Goal: Information Seeking & Learning: Learn about a topic

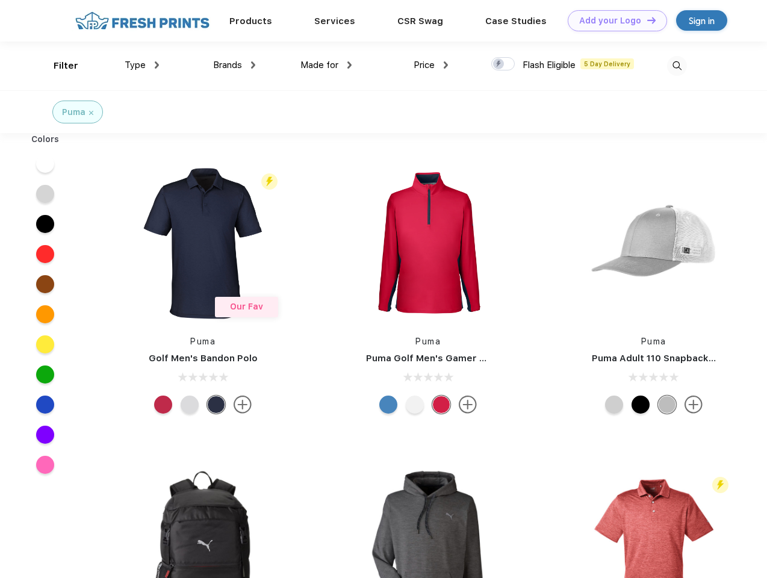
click at [613, 20] on link "Add your Logo Design Tool" at bounding box center [617, 20] width 99 height 21
click at [0, 0] on div "Design Tool" at bounding box center [0, 0] width 0 height 0
click at [646, 20] on link "Add your Logo Design Tool" at bounding box center [617, 20] width 99 height 21
click at [58, 66] on div "Filter" at bounding box center [66, 66] width 25 height 14
click at [142, 65] on span "Type" at bounding box center [135, 65] width 21 height 11
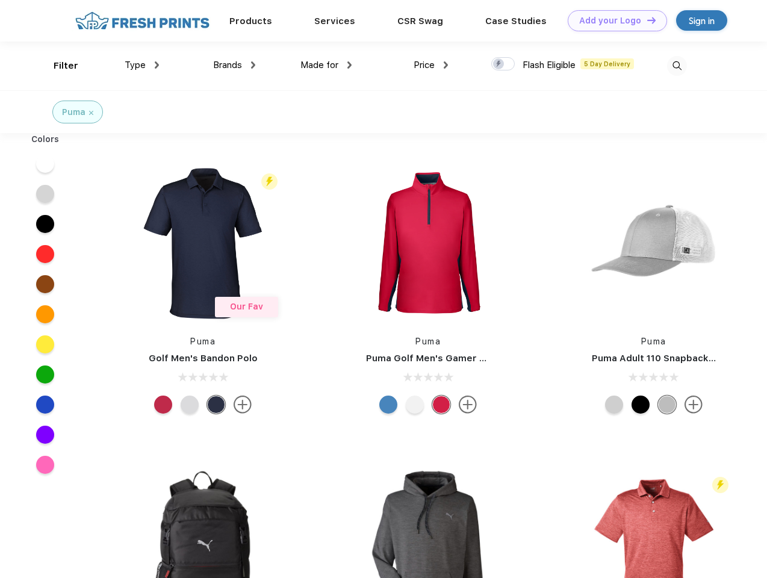
click at [234, 65] on span "Brands" at bounding box center [227, 65] width 29 height 11
click at [327, 65] on span "Made for" at bounding box center [320, 65] width 38 height 11
click at [431, 65] on span "Price" at bounding box center [424, 65] width 21 height 11
click at [504, 64] on div at bounding box center [503, 63] width 23 height 13
click at [499, 64] on input "checkbox" at bounding box center [496, 61] width 8 height 8
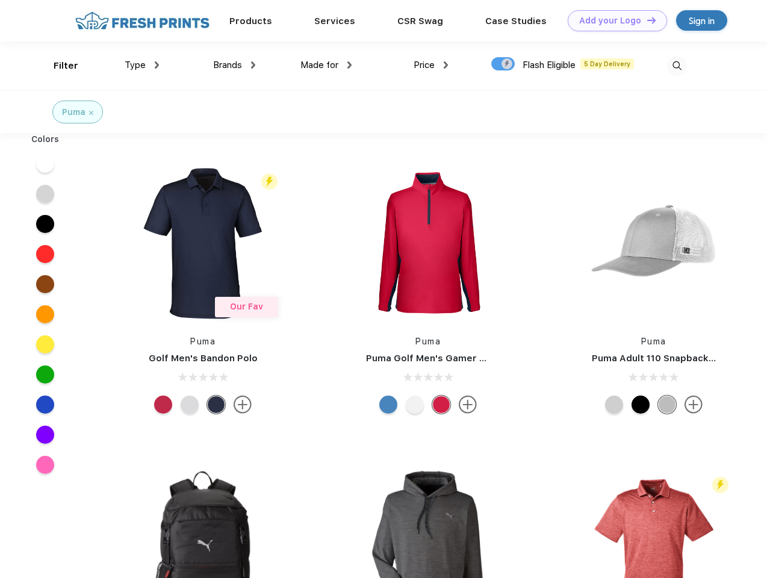
click at [677, 66] on img at bounding box center [677, 66] width 20 height 20
